Goal: Ask a question

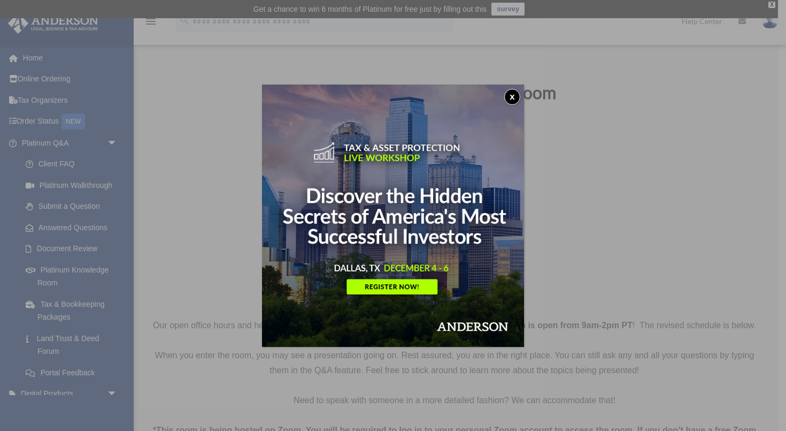
click at [516, 87] on img at bounding box center [393, 216] width 262 height 262
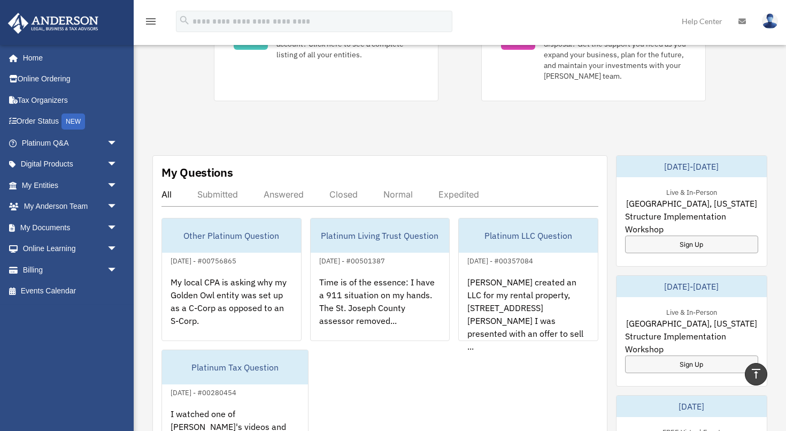
scroll to position [313, 0]
click at [91, 140] on link "Platinum Q&A arrow_drop_down" at bounding box center [70, 142] width 126 height 21
click at [111, 141] on span "arrow_drop_down" at bounding box center [117, 143] width 21 height 22
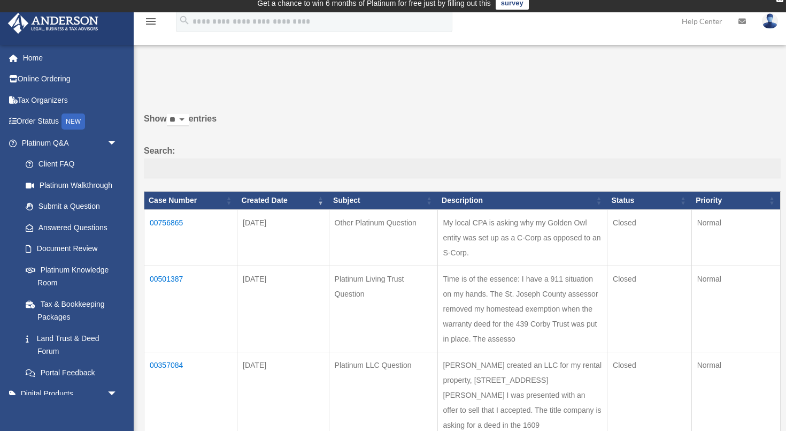
scroll to position [9, 0]
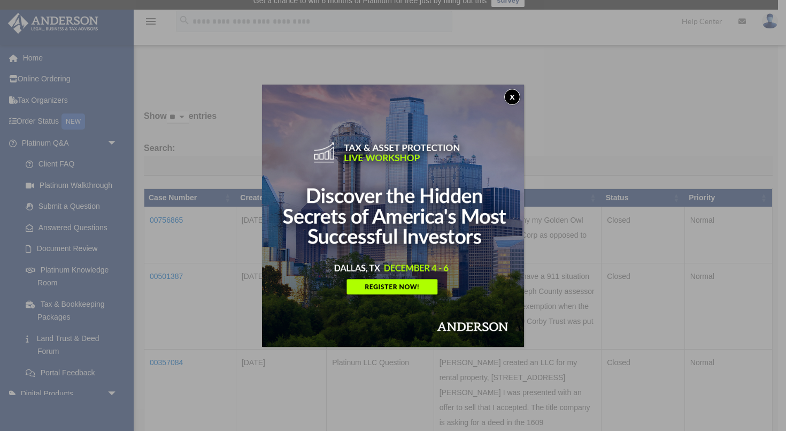
click at [512, 93] on button "x" at bounding box center [512, 97] width 16 height 16
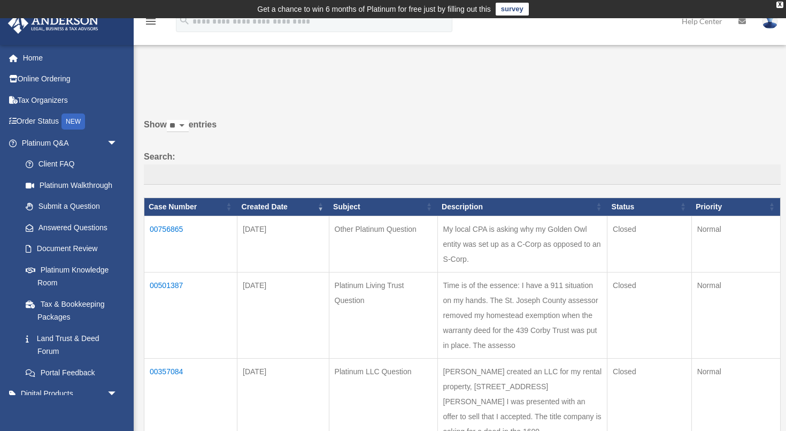
scroll to position [0, 0]
click at [76, 205] on link "Submit a Question" at bounding box center [74, 206] width 119 height 21
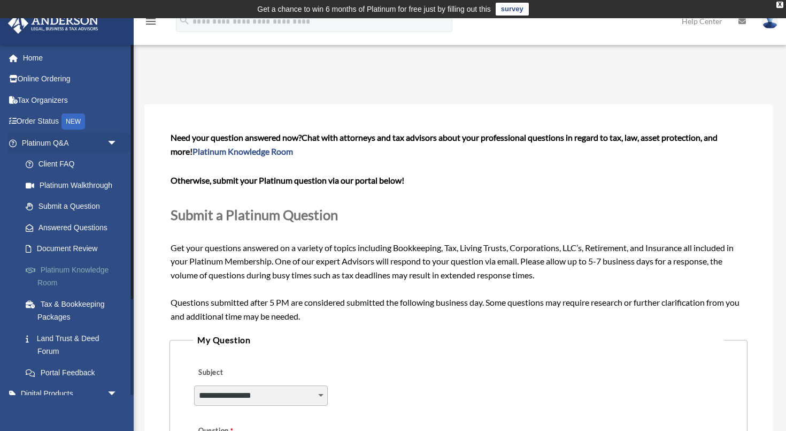
click at [75, 262] on link "Platinum Knowledge Room" at bounding box center [74, 276] width 119 height 34
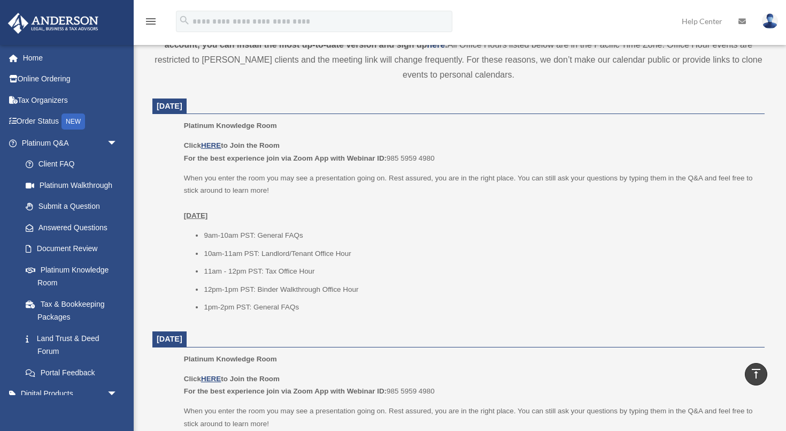
scroll to position [416, 0]
